Goal: Task Accomplishment & Management: Use online tool/utility

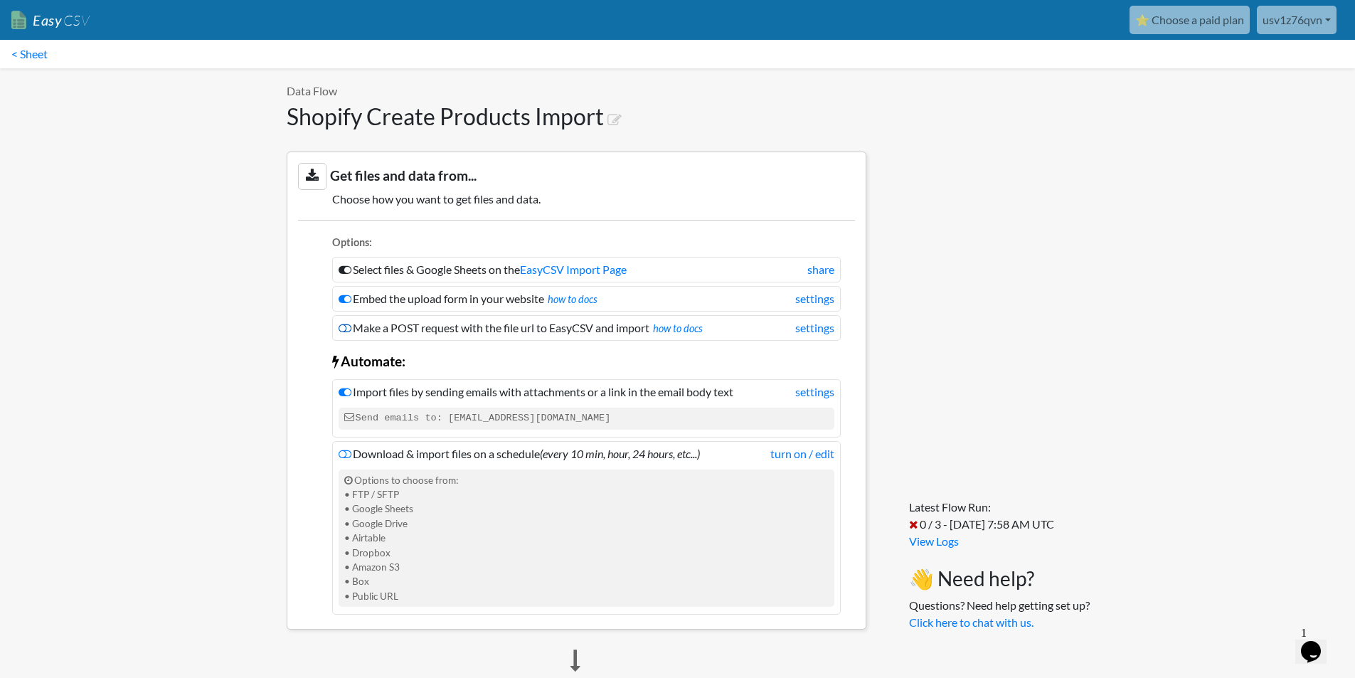
click at [350, 324] on icon at bounding box center [345, 327] width 13 height 11
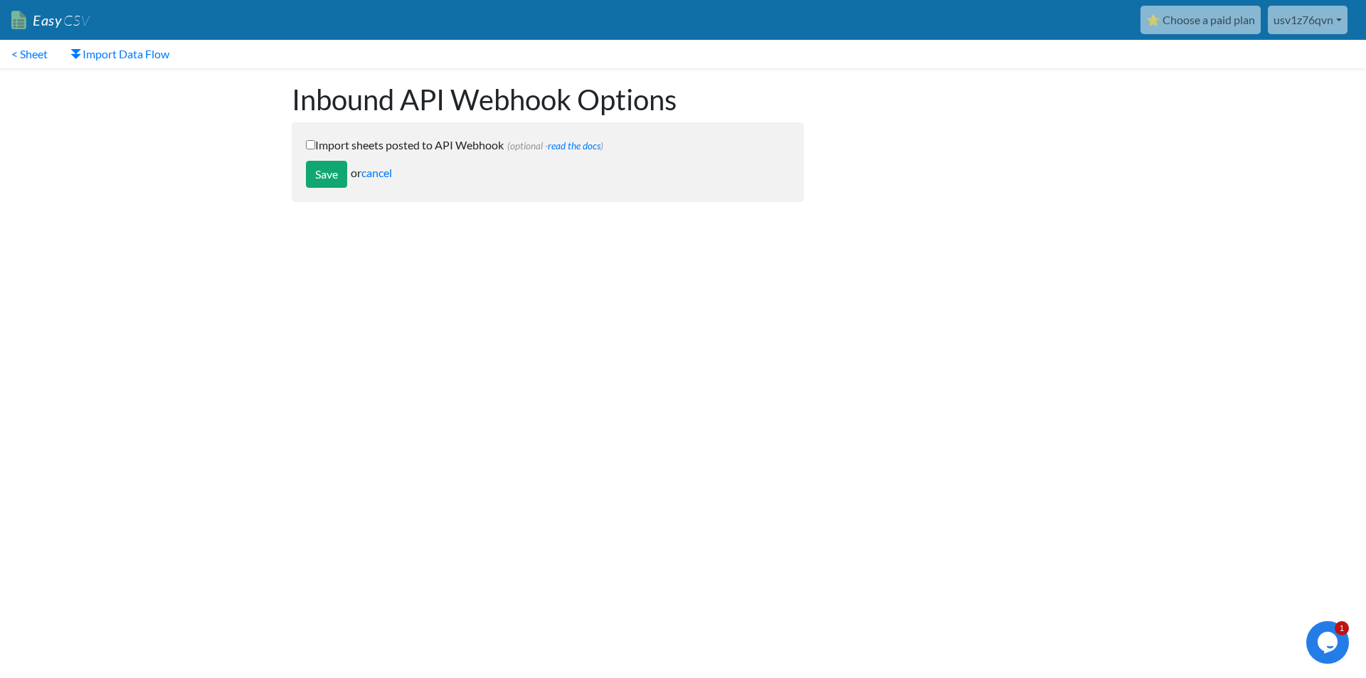
click at [356, 159] on form "Import sheets posted to API Webhook (optional - read the docs ) POST https://ww…" at bounding box center [548, 162] width 512 height 80
click at [346, 139] on label "Import sheets posted to API Webhook (optional - read the docs )" at bounding box center [548, 145] width 484 height 17
click at [315, 140] on input "Import sheets posted to API Webhook (optional - read the docs )" at bounding box center [310, 144] width 9 height 9
checkbox input "true"
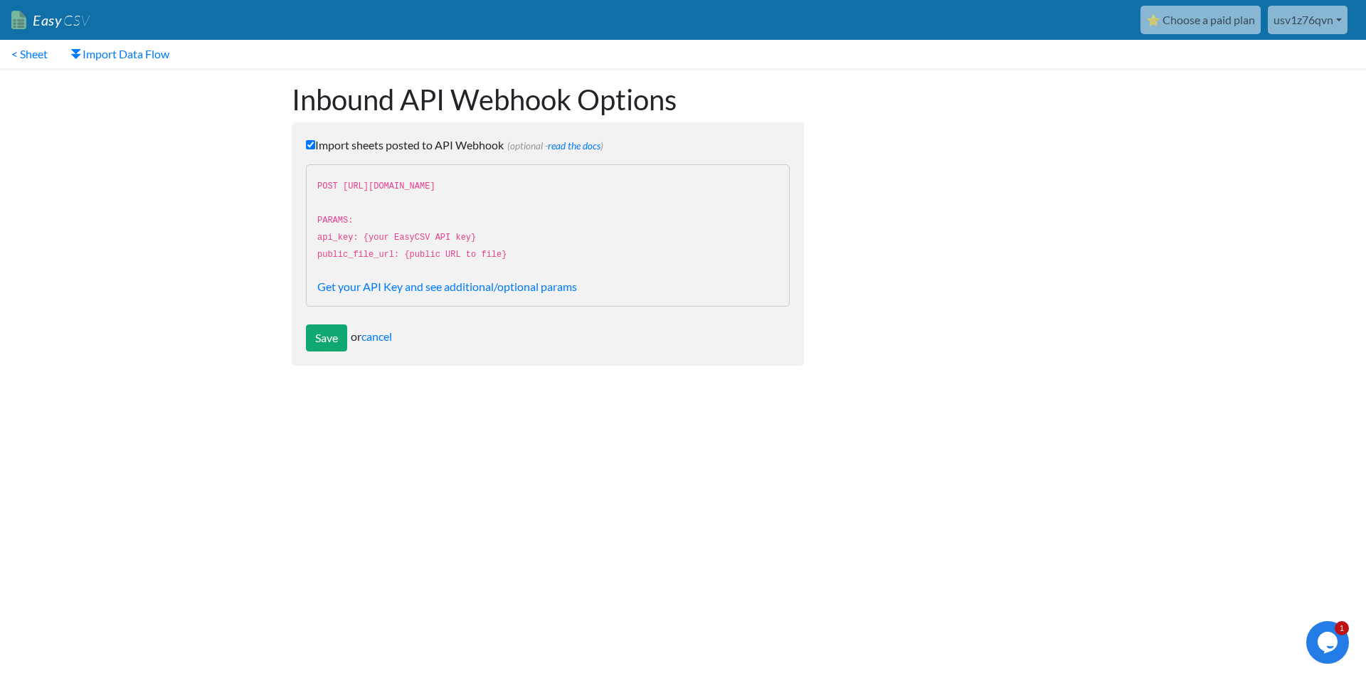
click at [566, 258] on div "POST https://www.easycsv.io/bwmyga/sheets/webhook/b38f9dd1-3420-408d-8631-72d2c…" at bounding box center [548, 235] width 484 height 142
drag, startPoint x: 566, startPoint y: 258, endPoint x: 400, endPoint y: 221, distance: 169.1
click at [400, 221] on div "POST https://www.easycsv.io/bwmyga/sheets/webhook/b38f9dd1-3420-408d-8631-72d2c…" at bounding box center [548, 235] width 484 height 142
click at [371, 339] on link "cancel" at bounding box center [376, 336] width 31 height 14
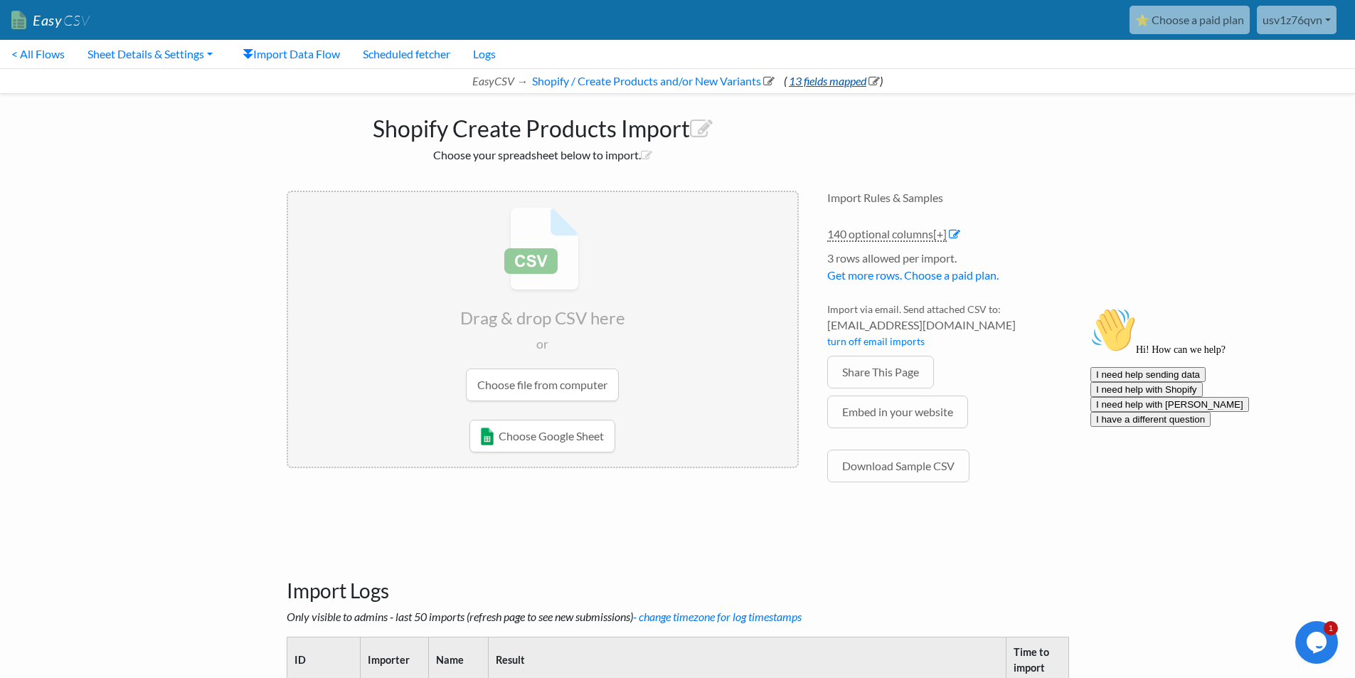
click at [834, 80] on link "13 fields mapped" at bounding box center [833, 81] width 93 height 14
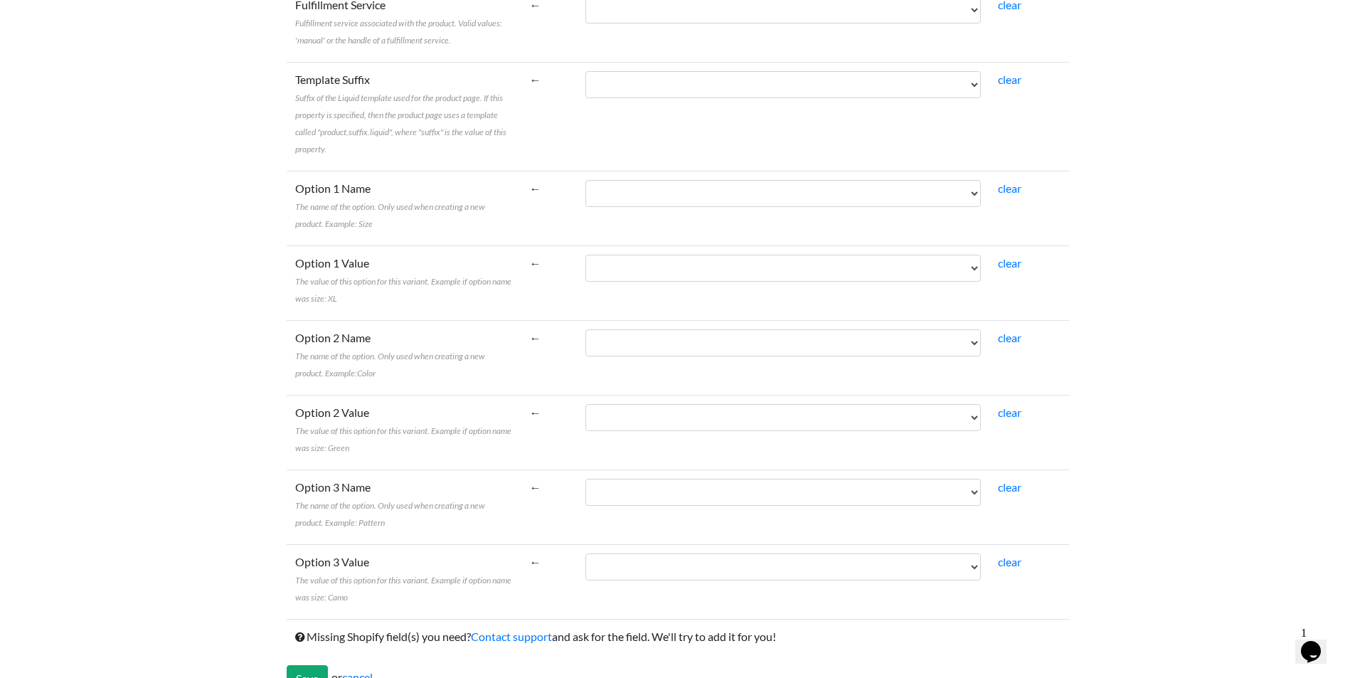
scroll to position [2338, 0]
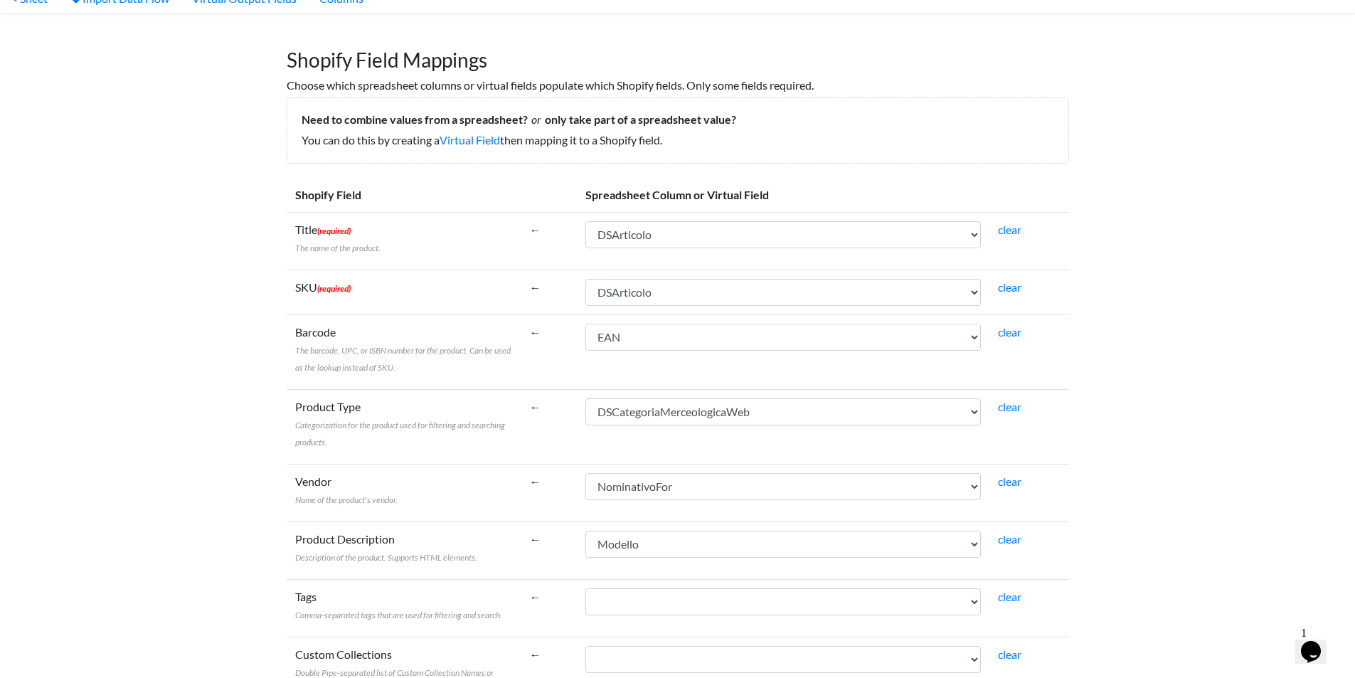
scroll to position [0, 0]
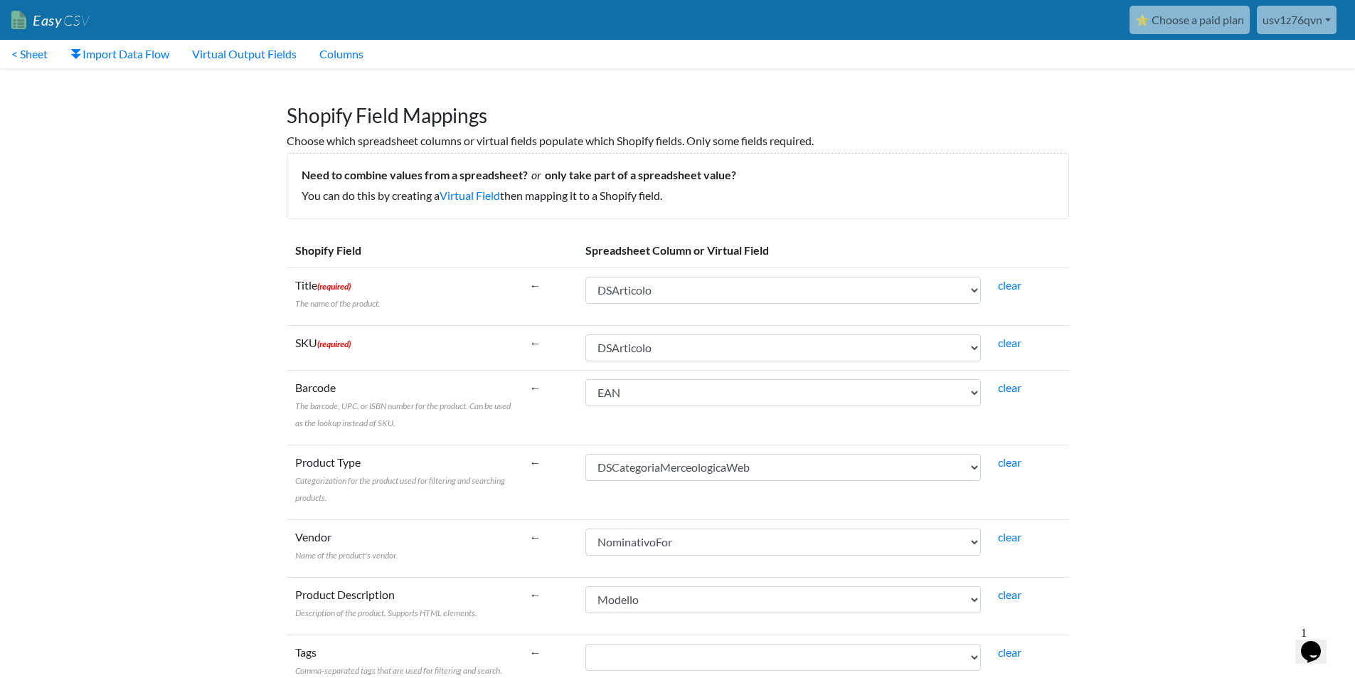
drag, startPoint x: 684, startPoint y: 195, endPoint x: 277, endPoint y: 176, distance: 406.6
click at [277, 176] on div "Shopify Field Mappings Choose which spreadsheet columns or virtual fields popul…" at bounding box center [677, 147] width 811 height 144
click at [363, 180] on h5 "Need to combine values from a spreadsheet? or only take part of a spreadsheet v…" at bounding box center [678, 175] width 753 height 14
drag, startPoint x: 719, startPoint y: 198, endPoint x: 698, endPoint y: 198, distance: 21.4
click at [698, 198] on p "You can do this by creating a Virtual Field then mapping it to a Shopify field." at bounding box center [678, 195] width 753 height 17
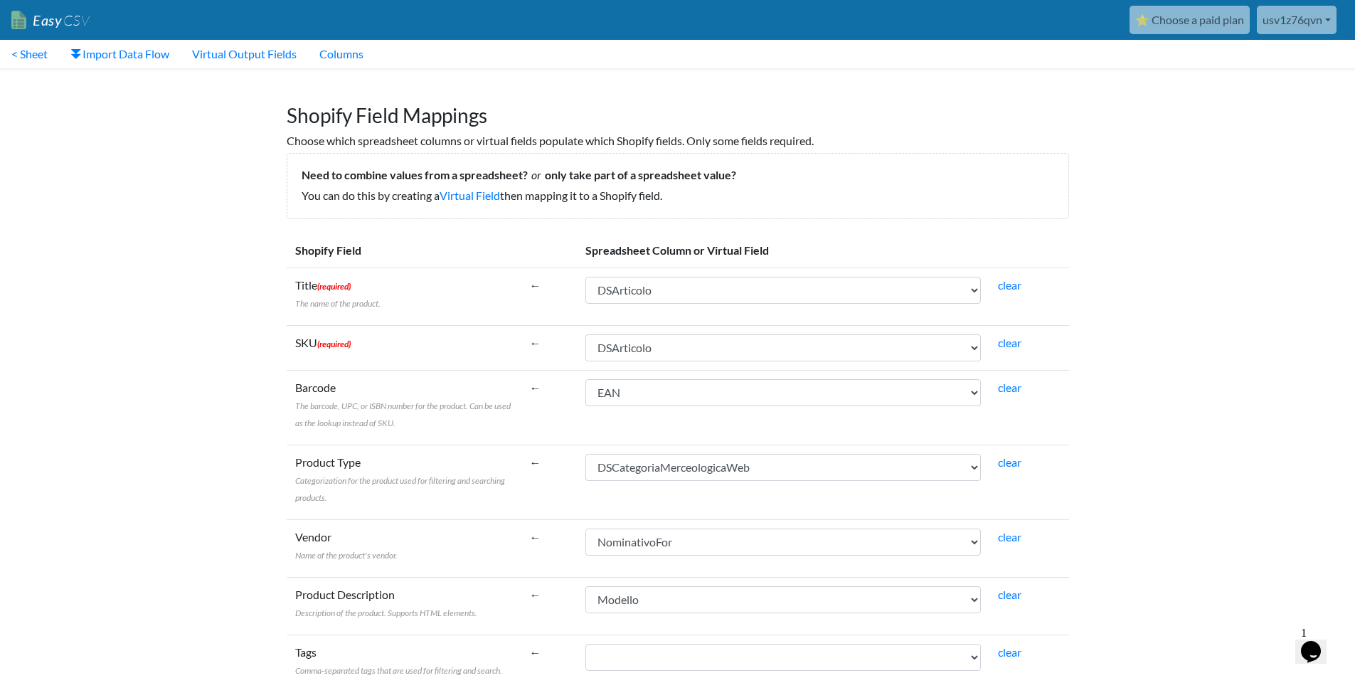
click at [698, 198] on p "You can do this by creating a Virtual Field then mapping it to a Shopify field." at bounding box center [678, 195] width 753 height 17
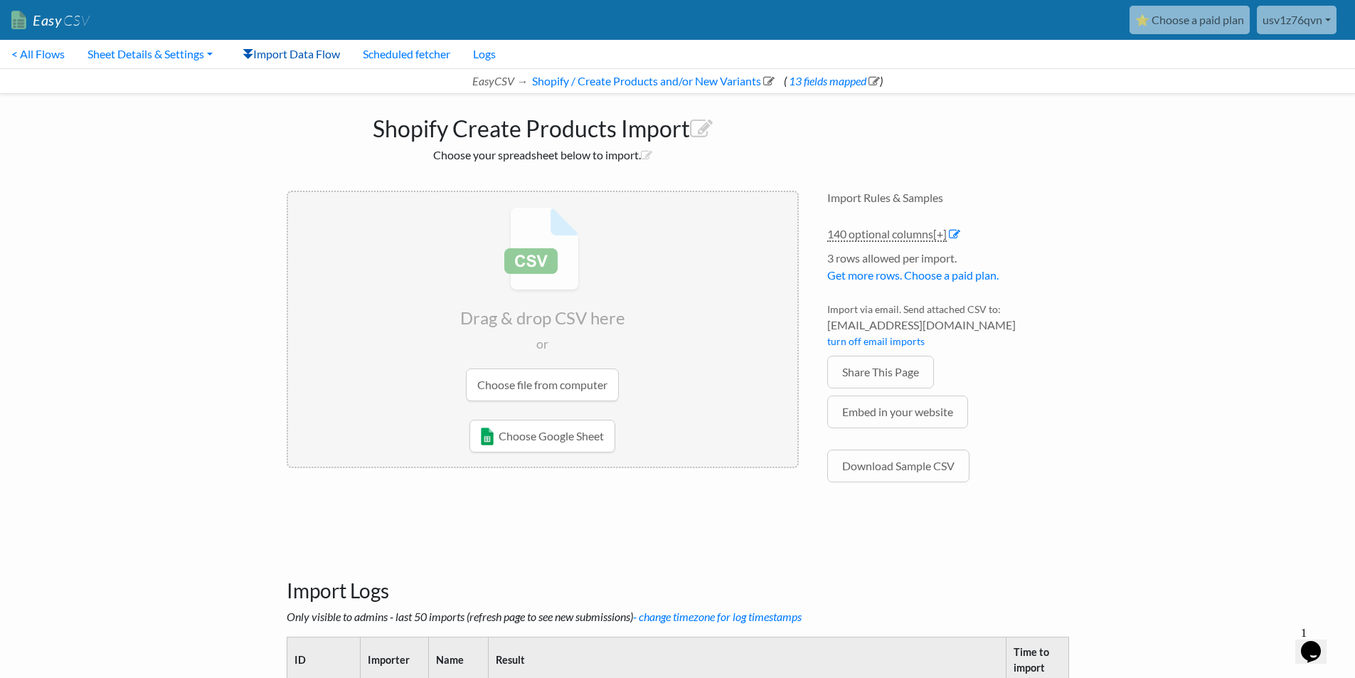
click at [314, 62] on link "Import Data Flow" at bounding box center [291, 54] width 120 height 28
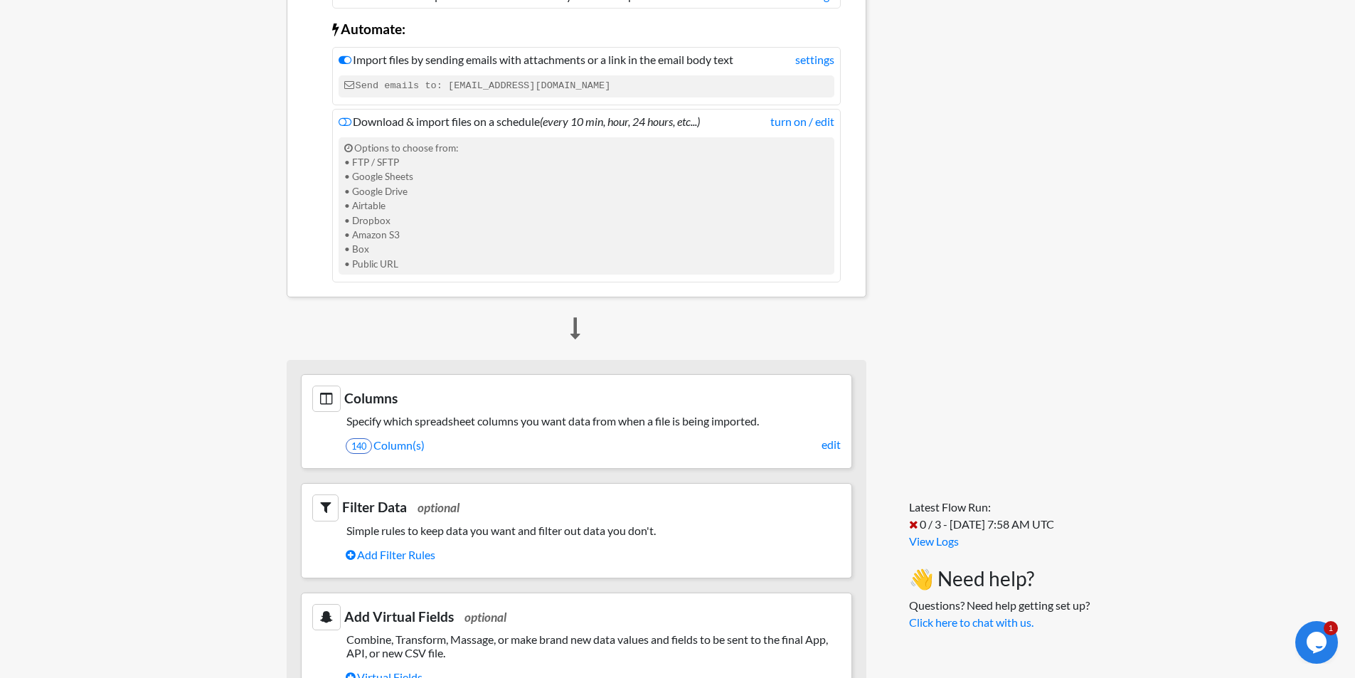
scroll to position [498, 0]
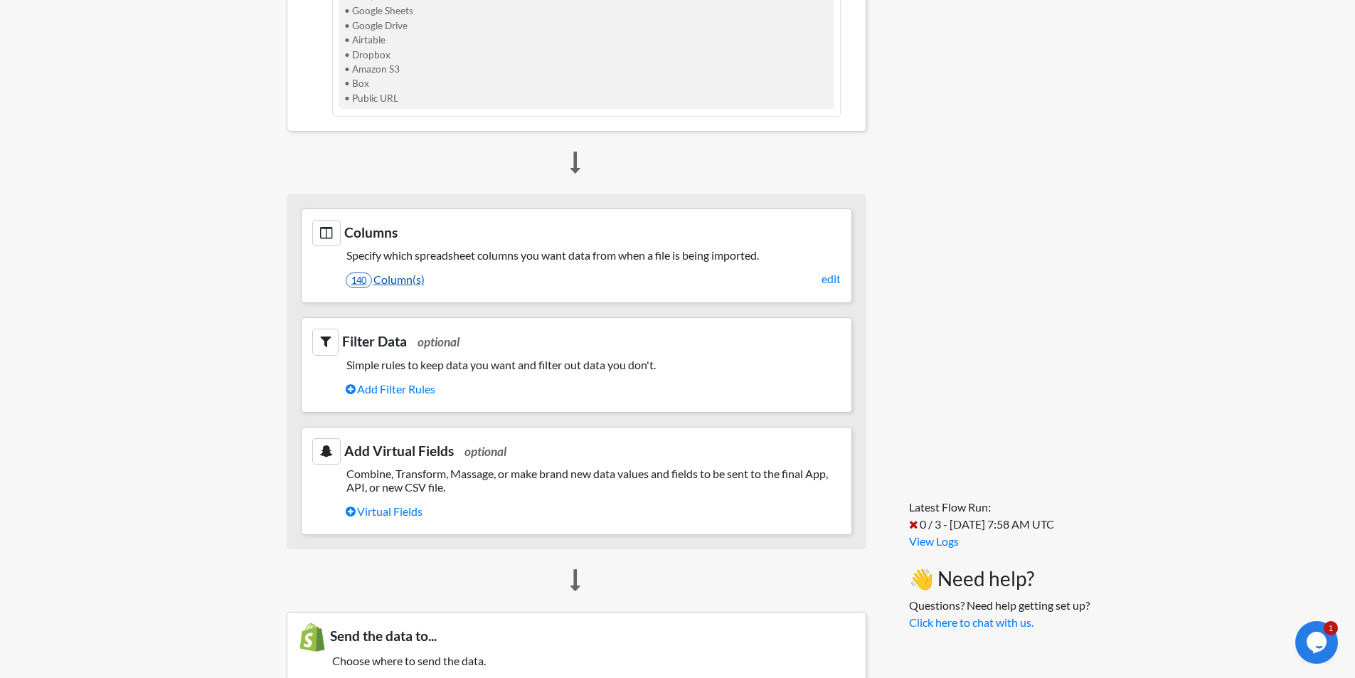
click at [414, 284] on link "140 Column(s)" at bounding box center [593, 279] width 495 height 24
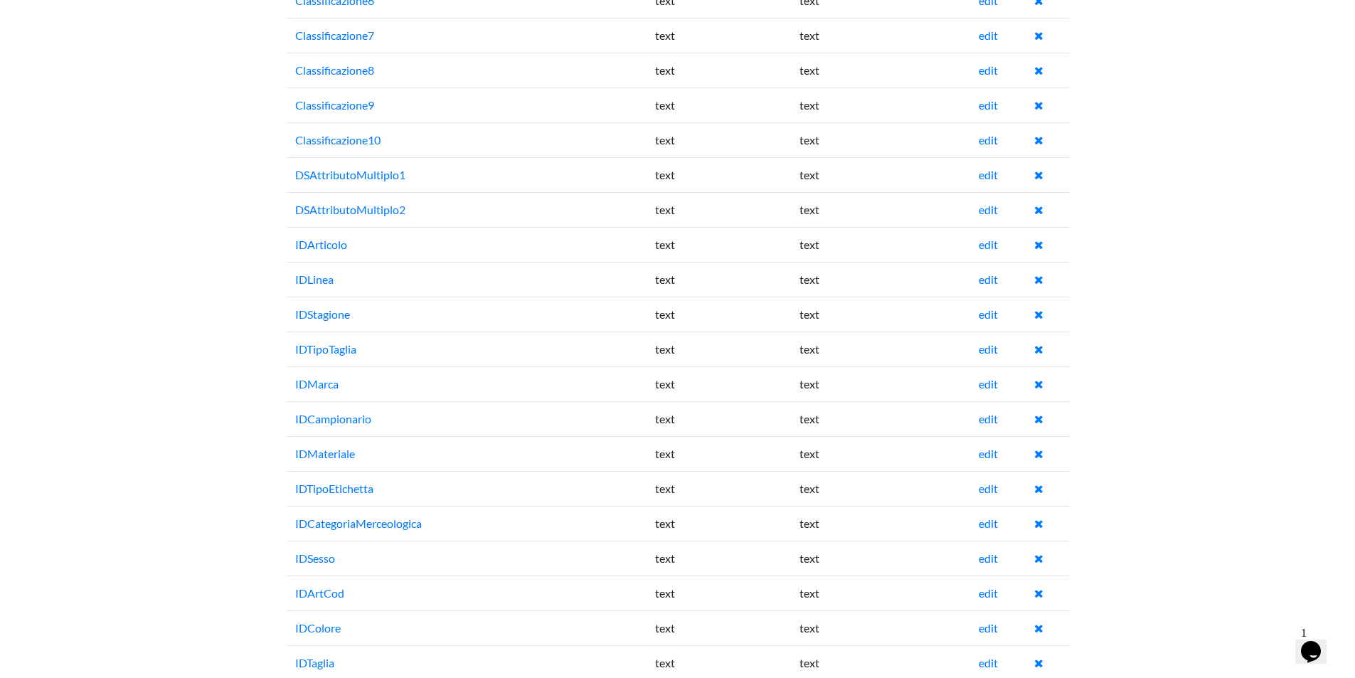
scroll to position [2490, 0]
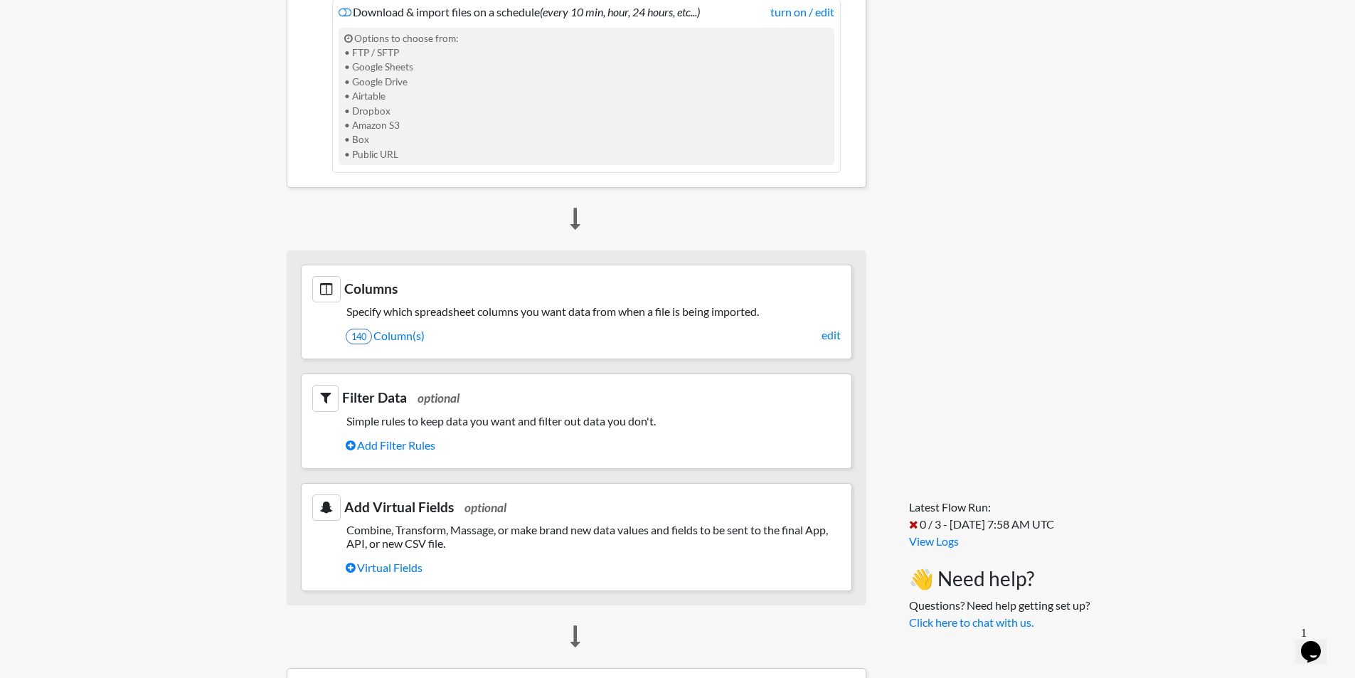
scroll to position [498, 0]
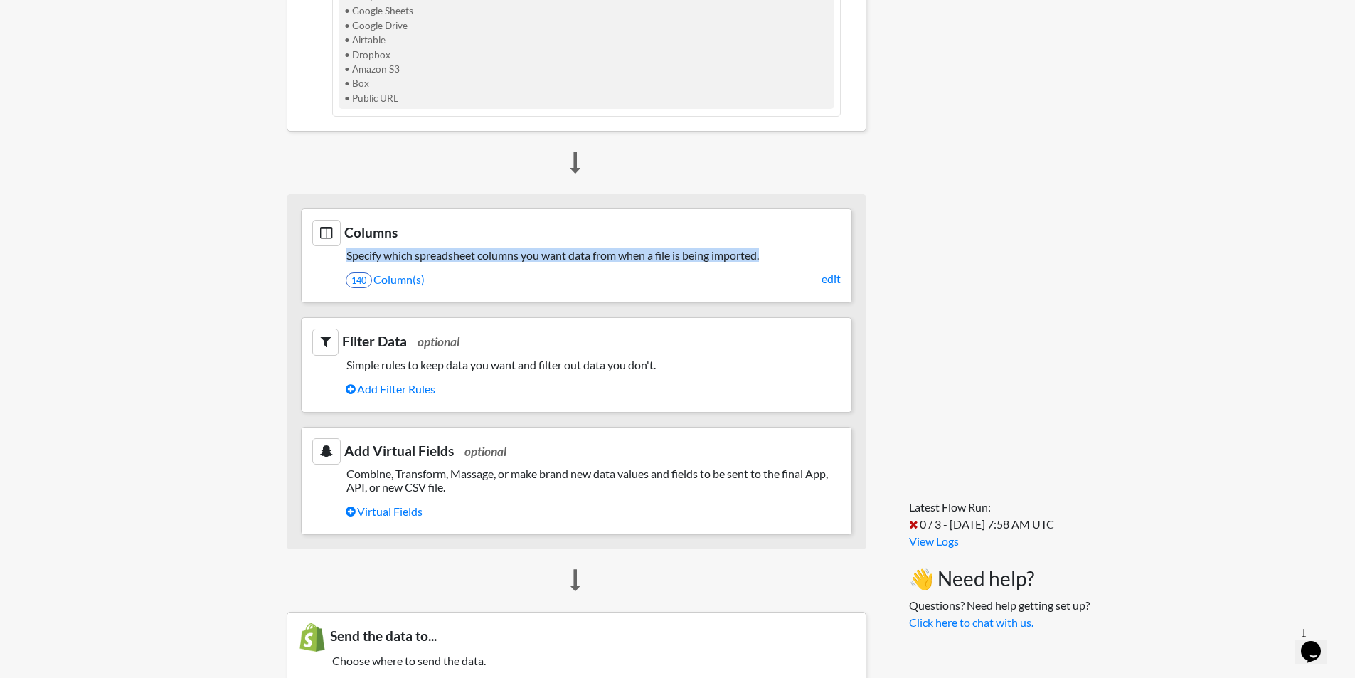
drag, startPoint x: 342, startPoint y: 257, endPoint x: 767, endPoint y: 258, distance: 424.7
click at [767, 258] on h5 "Specify which spreadsheet columns you want data from when a file is being impor…" at bounding box center [576, 255] width 529 height 14
copy h5 "Specify which spreadsheet columns you want data from when a file is being impor…"
click at [393, 280] on link "140 Column(s)" at bounding box center [593, 279] width 495 height 24
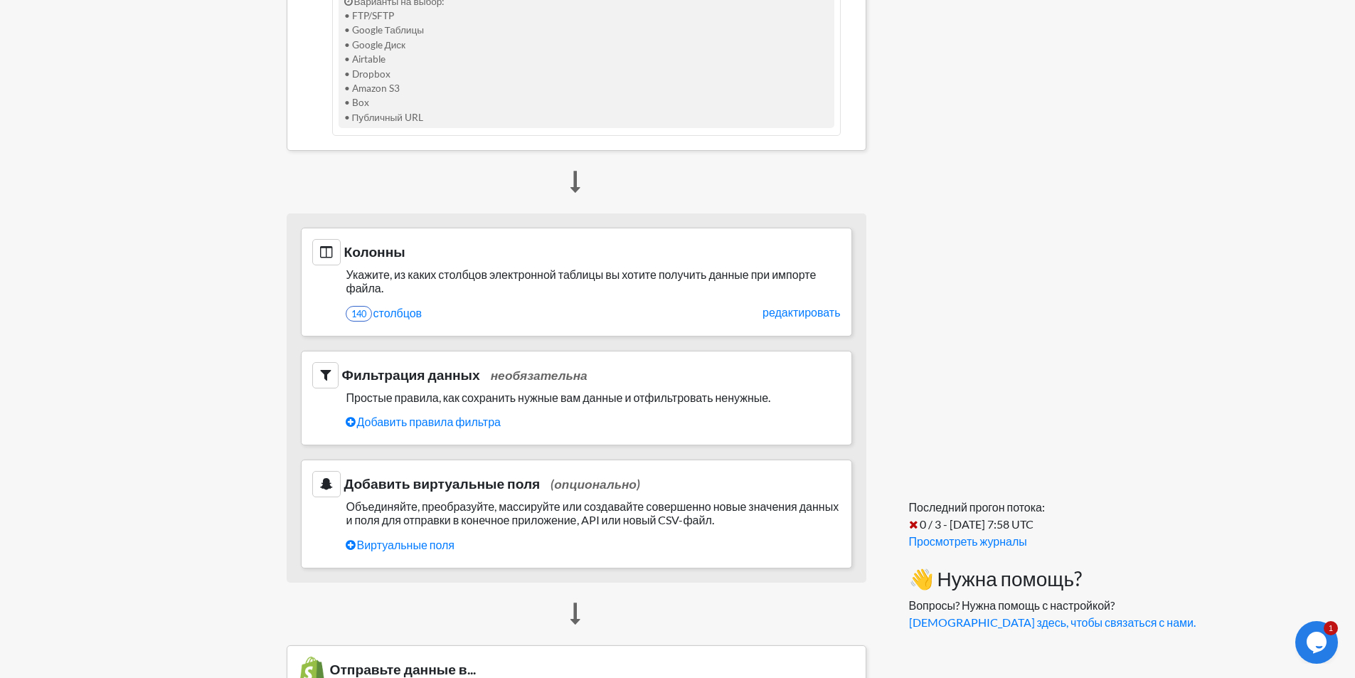
click at [926, 203] on div "Последний прогон потока: 0 / 3 - [DATE] 7:58 UTC Просмотреть журналы 👋 Нужна по…" at bounding box center [982, 394] width 203 height 1644
